Goal: Transaction & Acquisition: Purchase product/service

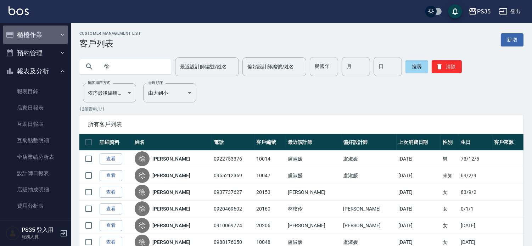
click at [36, 33] on button "櫃檯作業" at bounding box center [35, 35] width 65 height 18
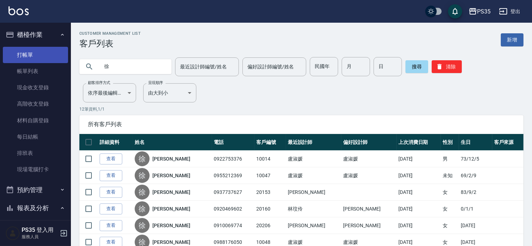
click at [41, 51] on link "打帳單" at bounding box center [35, 55] width 65 height 16
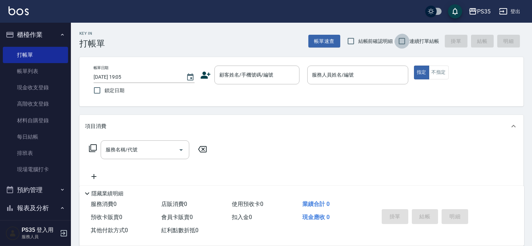
click at [399, 38] on input "連續打單結帳" at bounding box center [402, 41] width 15 height 15
checkbox input "true"
click at [261, 77] on div "顧客姓名/手機號碼/編號 顧客姓名/手機號碼/編號" at bounding box center [257, 75] width 85 height 19
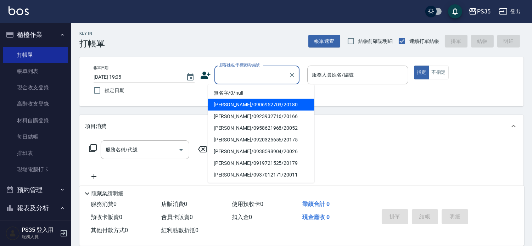
scroll to position [39, 0]
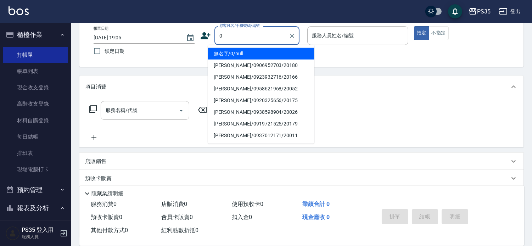
type input "無名字/0/null"
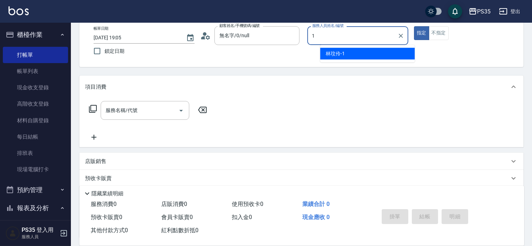
type input "1"
type button "true"
type input "[PERSON_NAME]-1"
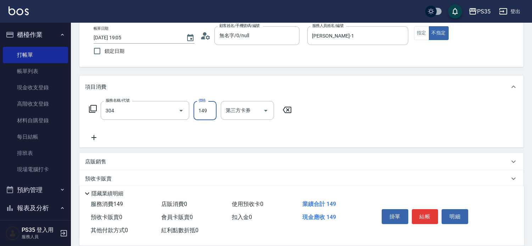
type input "剪髮(304)"
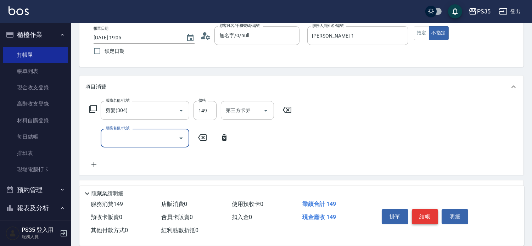
click at [434, 211] on button "結帳" at bounding box center [425, 216] width 27 height 15
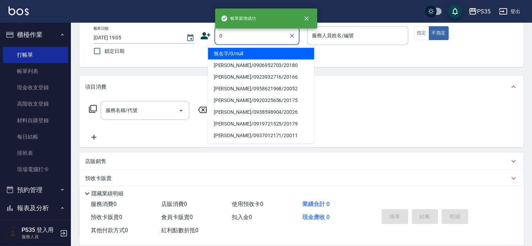
type input "0"
type button "false"
type input "無名字/0/null"
type input "kiki-0"
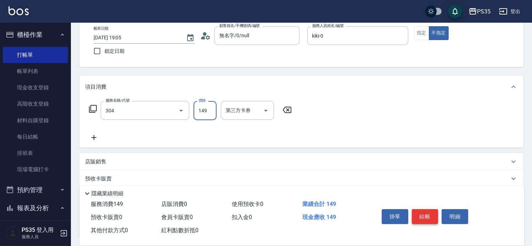
type input "剪髮(304)"
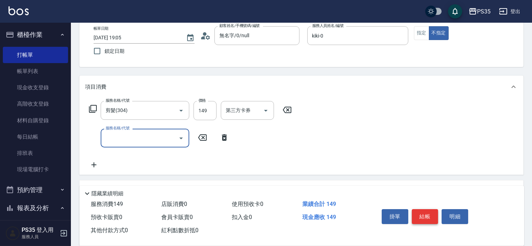
click at [434, 211] on button "結帳" at bounding box center [425, 216] width 27 height 15
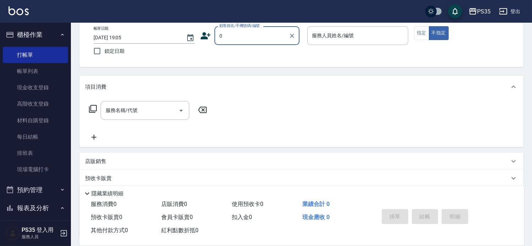
type input "無名字/0/null"
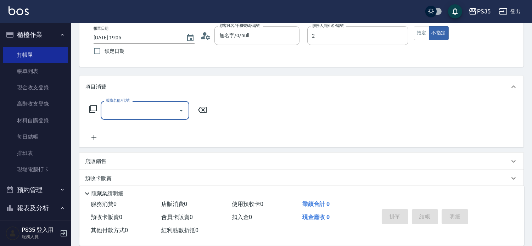
type input "[PERSON_NAME]-2"
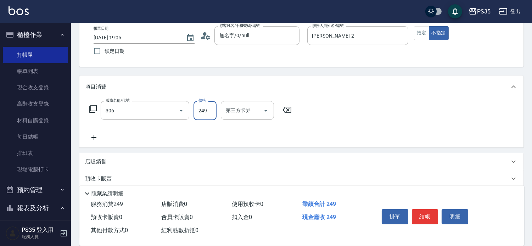
type input "剪髮(306)"
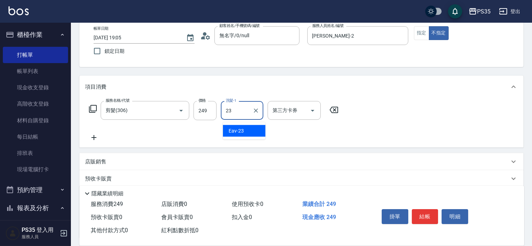
type input "Eav-23"
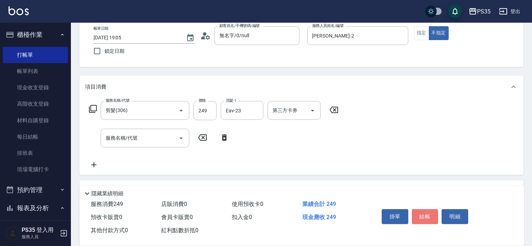
click at [434, 211] on button "結帳" at bounding box center [425, 216] width 27 height 15
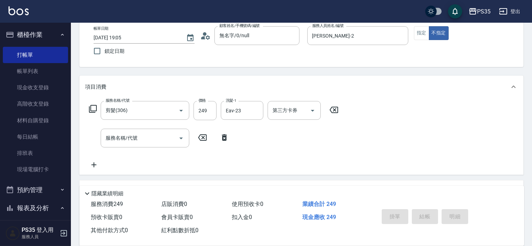
type input "[DATE] 19:06"
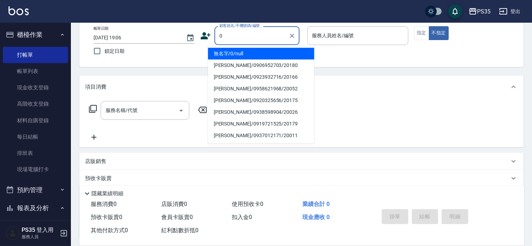
type input "無名字/0/null"
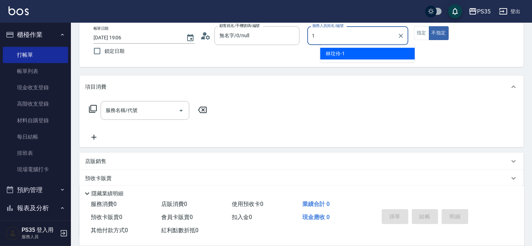
type input "[PERSON_NAME]-1"
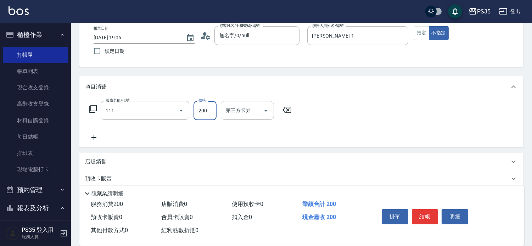
type input "200(111)"
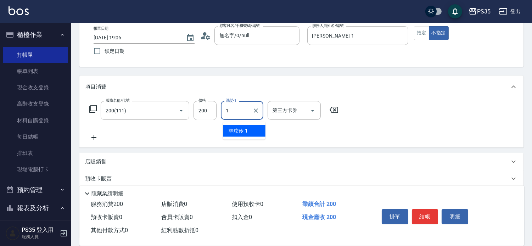
type input "[PERSON_NAME]-1"
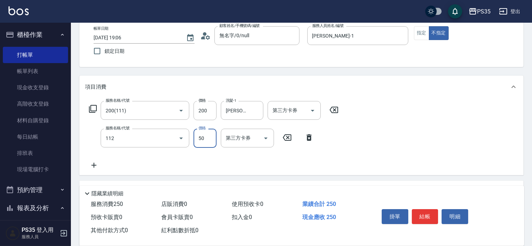
type input "精油50(112)"
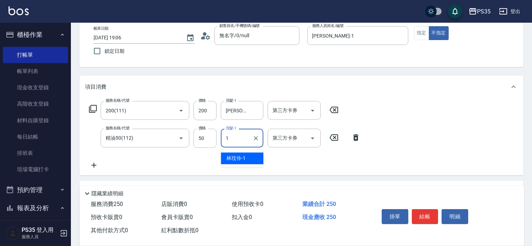
type input "[PERSON_NAME]-1"
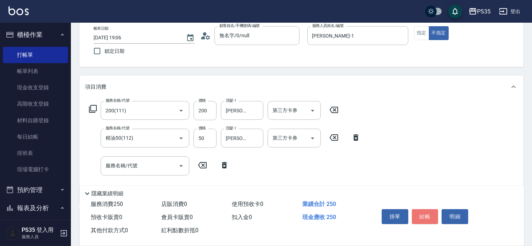
click at [434, 212] on button "結帳" at bounding box center [425, 216] width 27 height 15
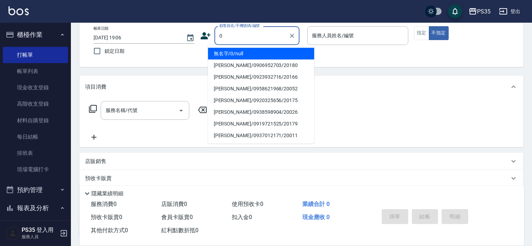
type input "無名字/0/null"
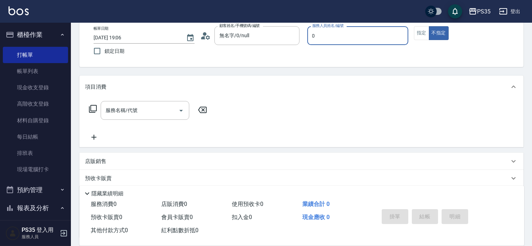
type input "kiki-0"
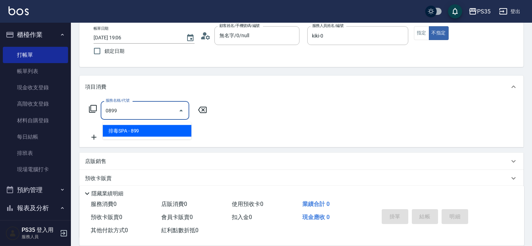
type input "排毒SPA(0899)"
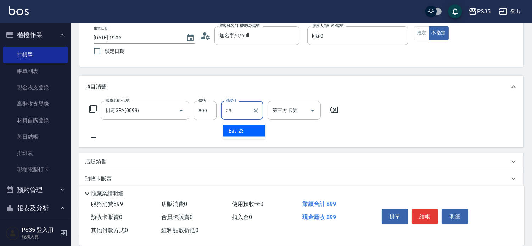
type input "Eav-23"
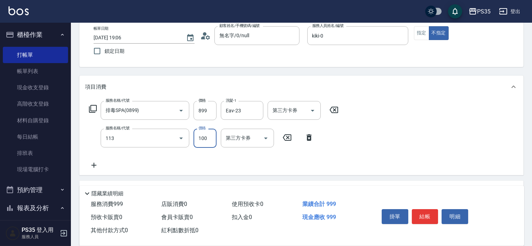
type input "瞬護100(113)"
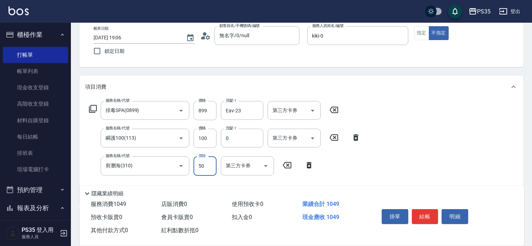
type input "kiki-0"
click at [434, 212] on button "結帳" at bounding box center [425, 216] width 27 height 15
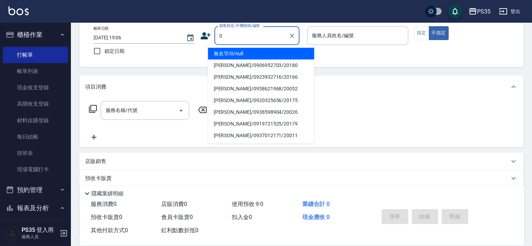
type input "0"
type input "2"
type input "無名字/0/null"
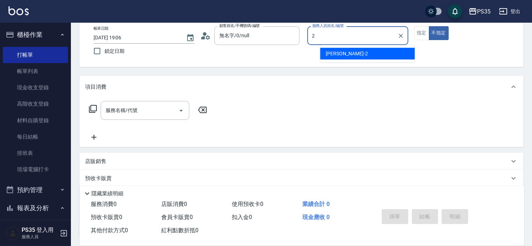
type input "[PERSON_NAME]-2"
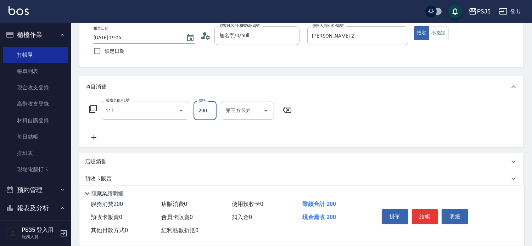
type input "200(111)"
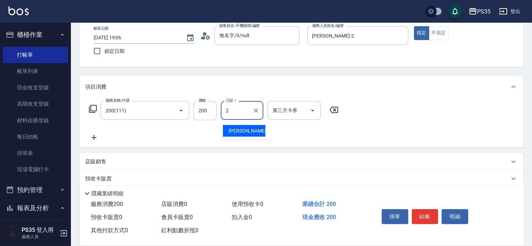
type input "[PERSON_NAME]-2"
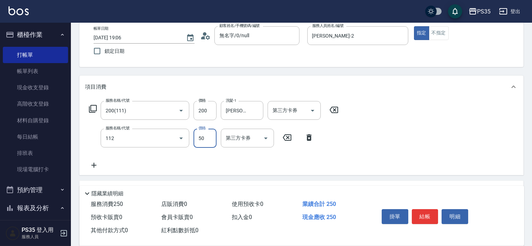
type input "精油50(112)"
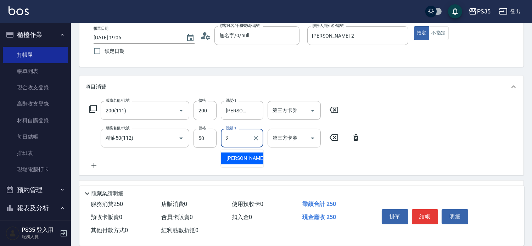
type input "[PERSON_NAME]-2"
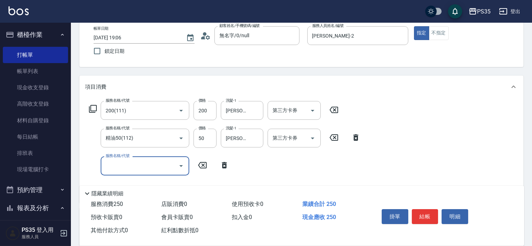
click at [433, 213] on button "結帳" at bounding box center [425, 216] width 27 height 15
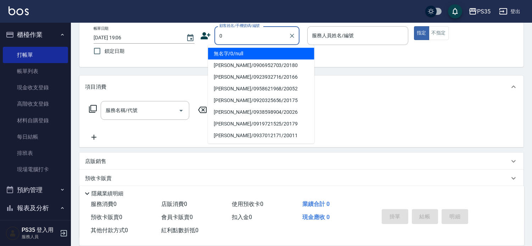
type input "無名字/0/null"
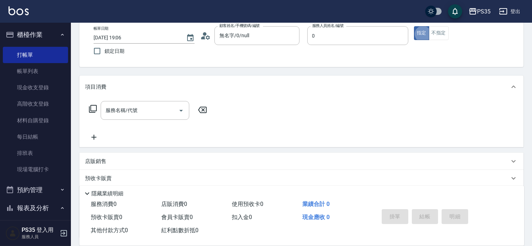
type input "kiki-0"
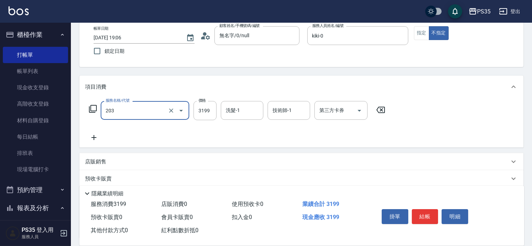
type input "OVC燙髮(203)"
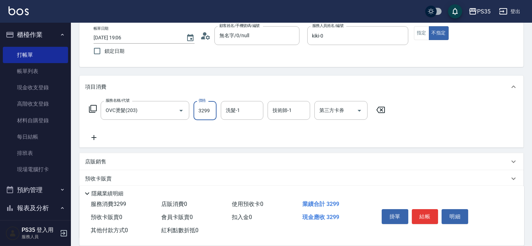
type input "3299"
type input "kiki-0"
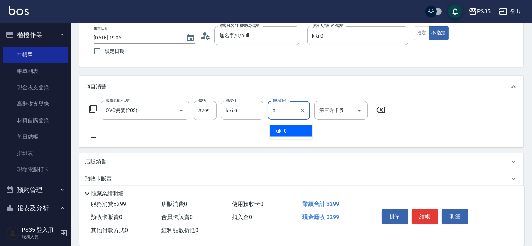
type input "kiki-0"
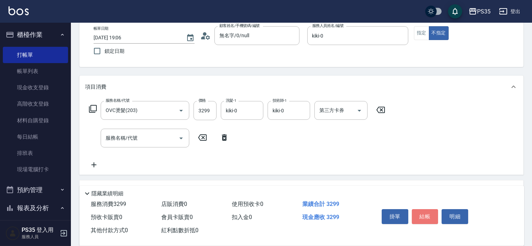
click at [433, 214] on button "結帳" at bounding box center [425, 216] width 27 height 15
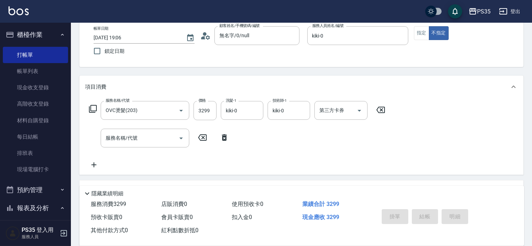
type input "[DATE] 19:07"
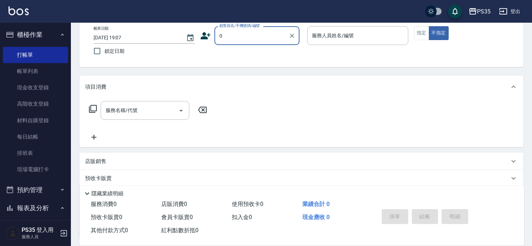
type input "無名字/0/null"
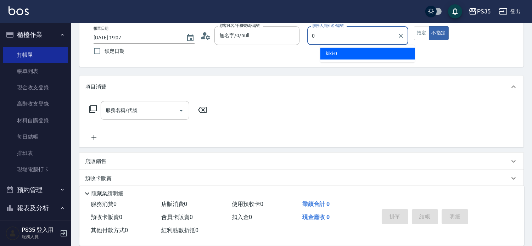
type input "kiki-0"
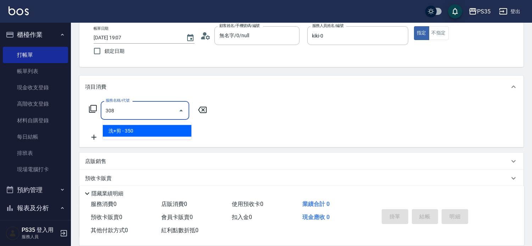
type input "洗+剪(308)"
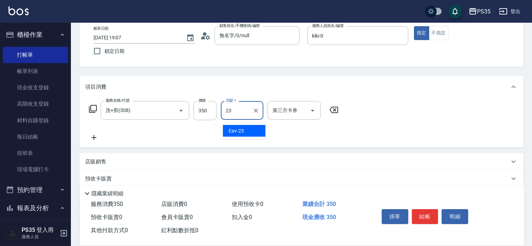
type input "Eav-23"
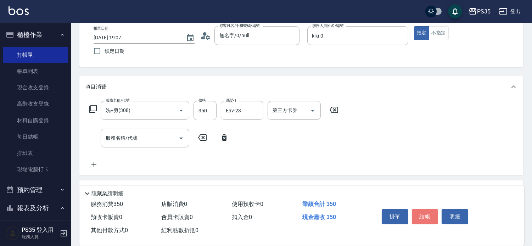
click at [433, 214] on button "結帳" at bounding box center [425, 216] width 27 height 15
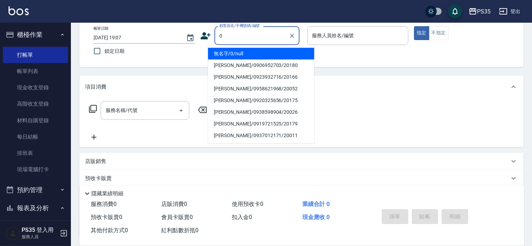
type input "無名字/0/null"
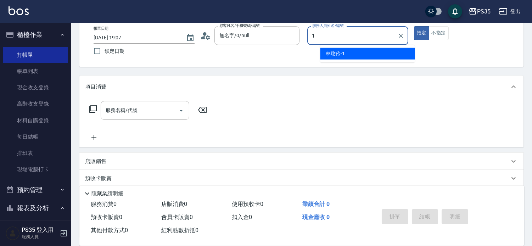
type input "[PERSON_NAME]-1"
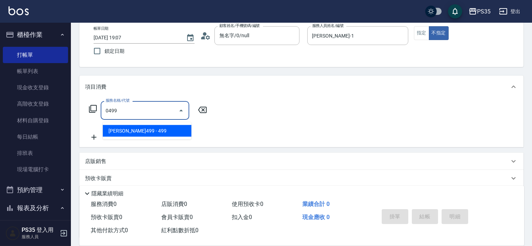
type input "[PERSON_NAME]499(0499)"
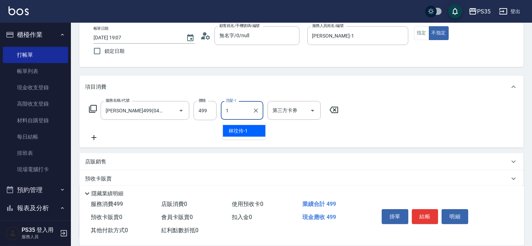
type input "[PERSON_NAME]-1"
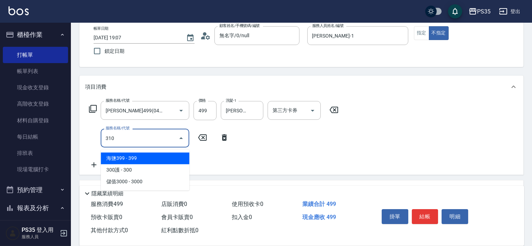
type input "剪瀏海(310)"
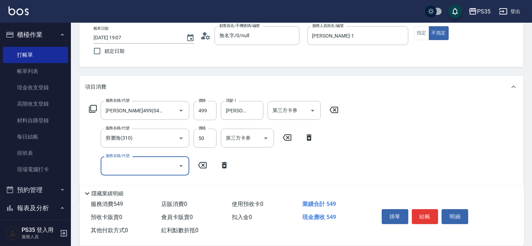
click at [433, 214] on button "結帳" at bounding box center [425, 216] width 27 height 15
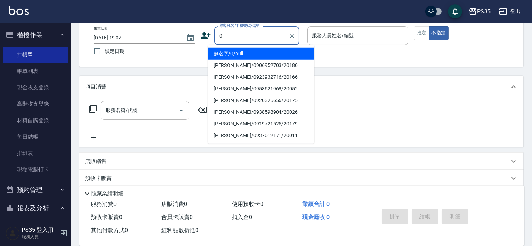
type input "無名字/0/null"
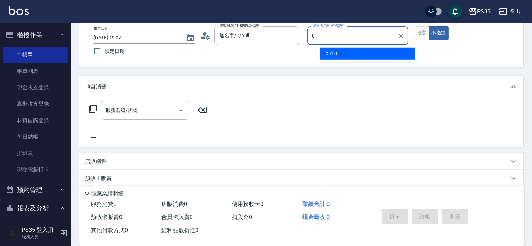
type input "kiki-0"
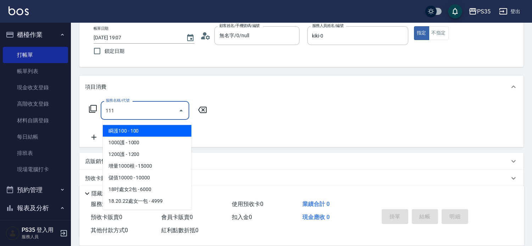
type input "200(111)"
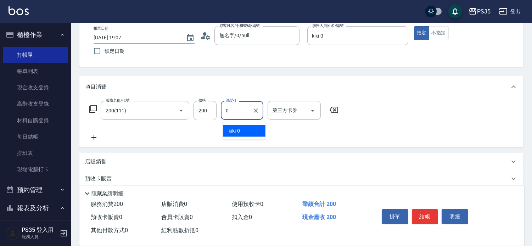
type input "kiki-0"
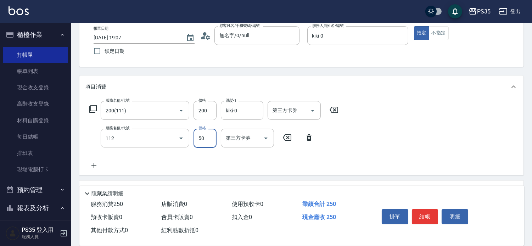
type input "精油50(112)"
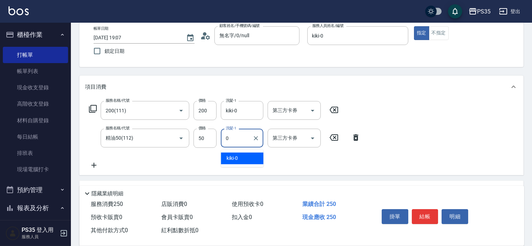
type input "kiki-0"
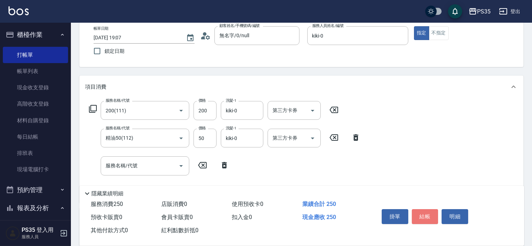
click at [432, 215] on button "結帳" at bounding box center [425, 216] width 27 height 15
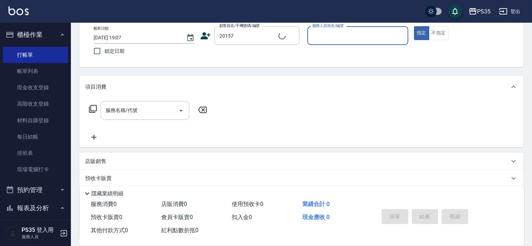
type input "[PERSON_NAME]/0982689303/20157"
click at [414, 26] on button "指定" at bounding box center [421, 33] width 15 height 14
type input "[PERSON_NAME]-2"
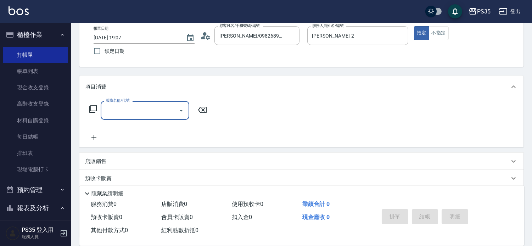
type input "0"
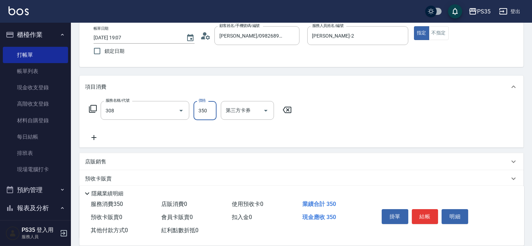
type input "洗+剪(308)"
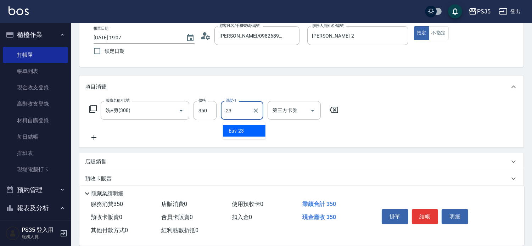
type input "Eav-23"
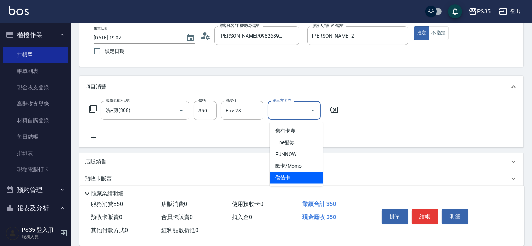
type input "儲值卡"
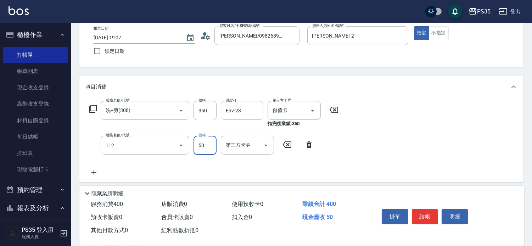
type input "精油50(112)"
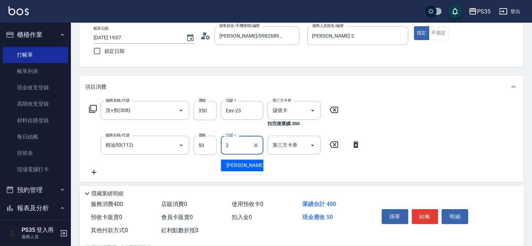
type input "[PERSON_NAME]-2"
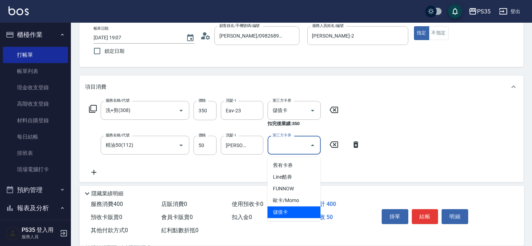
type input "儲值卡"
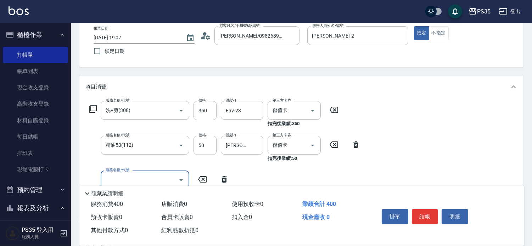
click at [432, 215] on button "結帳" at bounding box center [425, 216] width 27 height 15
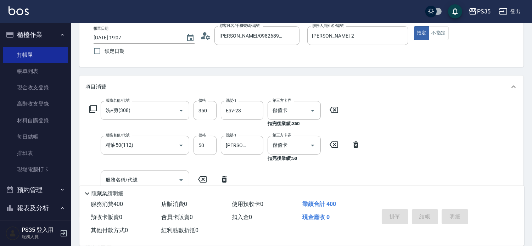
type input "[DATE] 19:08"
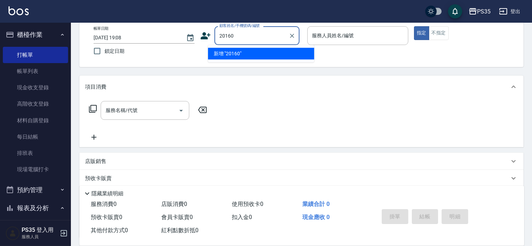
type input "20160"
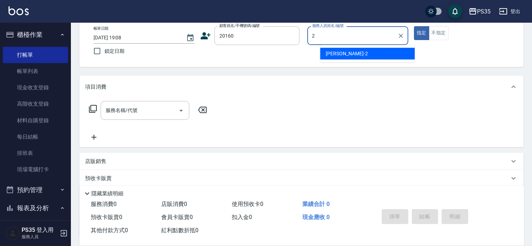
type input "[PERSON_NAME]-2"
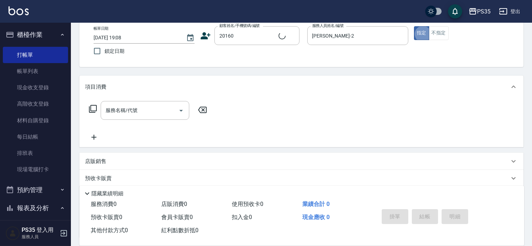
type input "[PERSON_NAME]/0920469602/20160"
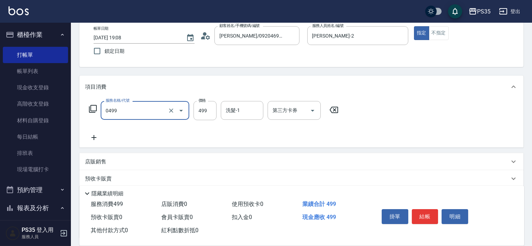
type input "[PERSON_NAME]499(0499)"
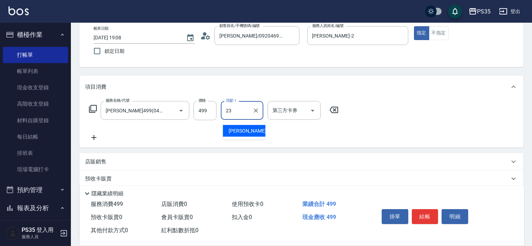
type input "Eav-23"
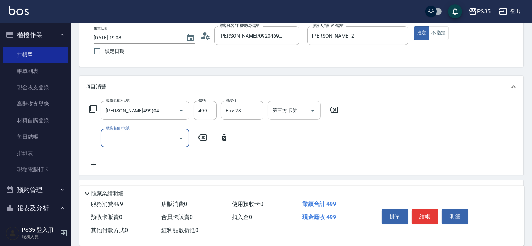
click at [311, 113] on icon "Open" at bounding box center [313, 110] width 9 height 9
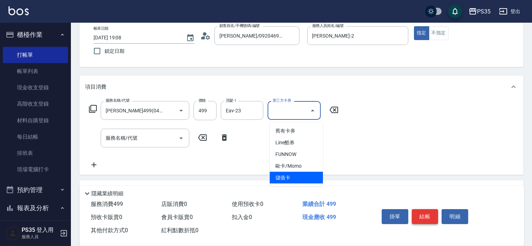
drag, startPoint x: 296, startPoint y: 174, endPoint x: 424, endPoint y: 210, distance: 133.1
click at [296, 174] on span "儲值卡" at bounding box center [296, 178] width 53 height 12
type input "儲值卡"
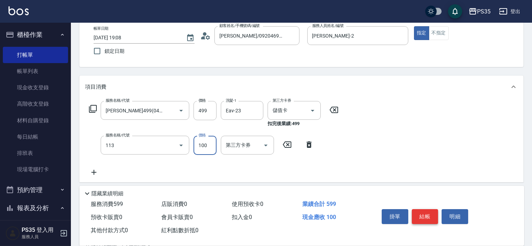
type input "瞬護100(113)"
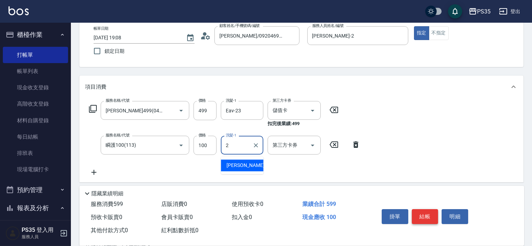
type input "[PERSON_NAME]-2"
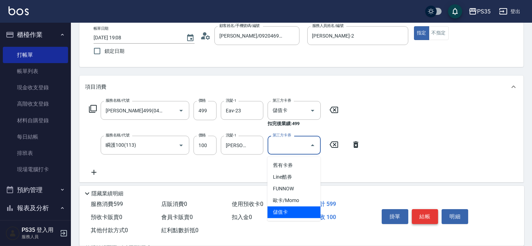
type input "儲值卡"
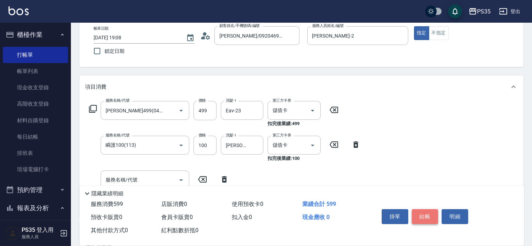
click at [430, 211] on button "結帳" at bounding box center [425, 216] width 27 height 15
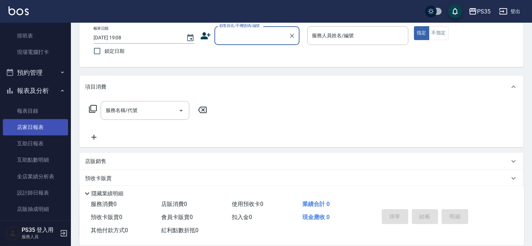
scroll to position [118, 0]
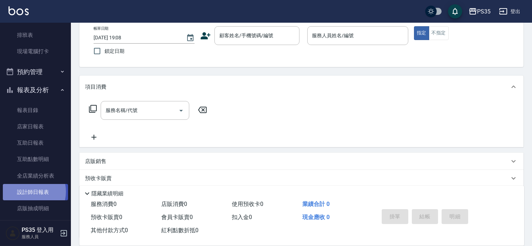
click at [25, 192] on link "設計師日報表" at bounding box center [35, 192] width 65 height 16
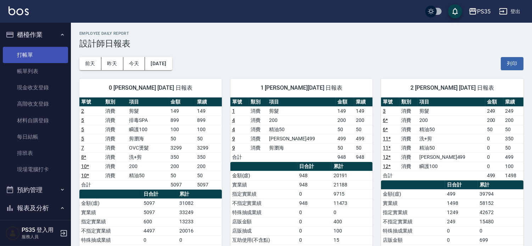
click at [40, 55] on link "打帳單" at bounding box center [35, 55] width 65 height 16
